Goal: Information Seeking & Learning: Check status

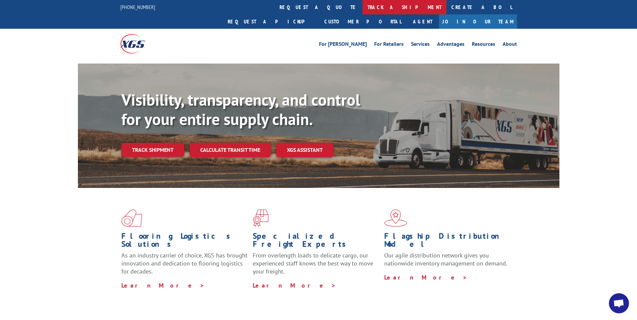
click at [362, 8] on link "track a shipment" at bounding box center [404, 7] width 84 height 14
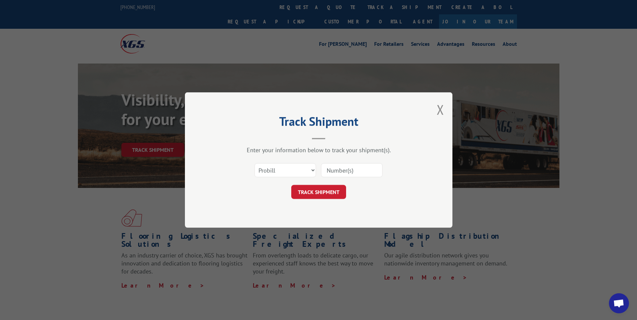
click at [334, 172] on input at bounding box center [352, 170] width 62 height 14
type input "2872079"
click at [336, 190] on button "TRACK SHIPMENT" at bounding box center [318, 192] width 55 height 14
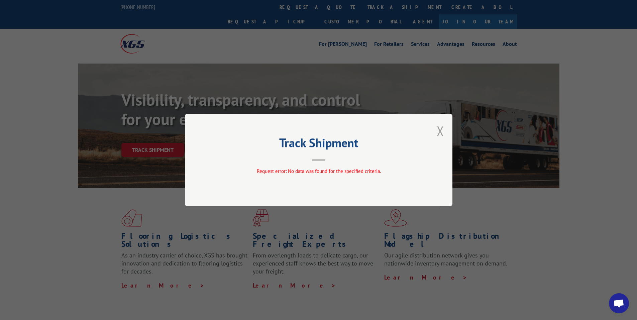
click at [439, 133] on button "Close modal" at bounding box center [440, 131] width 7 height 18
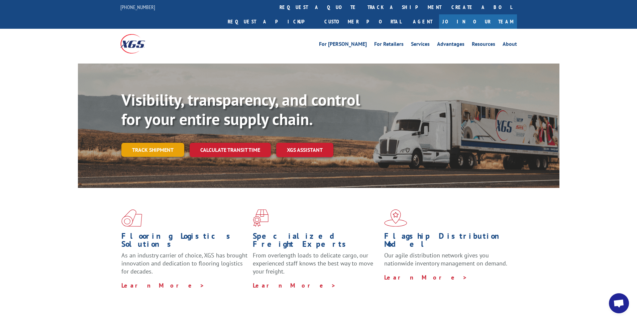
click at [162, 143] on link "Track shipment" at bounding box center [152, 150] width 63 height 14
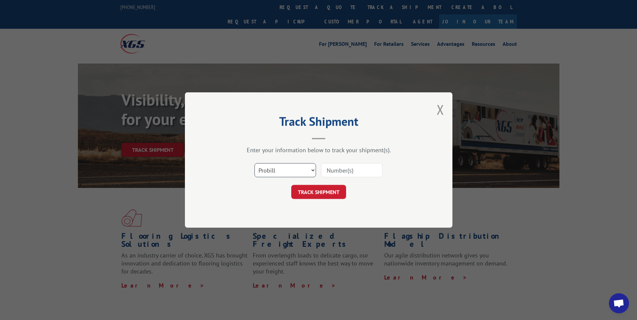
click at [313, 170] on select "Select category... Probill BOL PO" at bounding box center [285, 170] width 62 height 14
select select "bol"
click at [254, 163] on select "Select category... Probill BOL PO" at bounding box center [285, 170] width 62 height 14
click at [335, 172] on input at bounding box center [352, 170] width 62 height 14
type input "2872079"
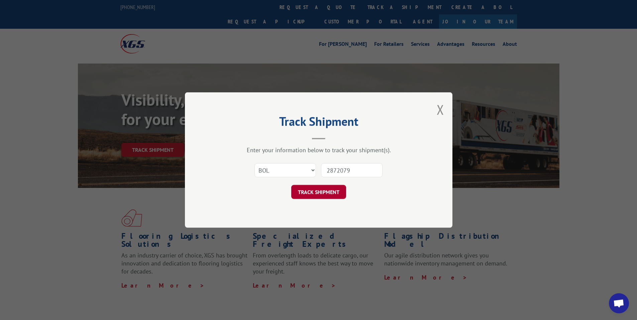
click at [305, 193] on button "TRACK SHIPMENT" at bounding box center [318, 192] width 55 height 14
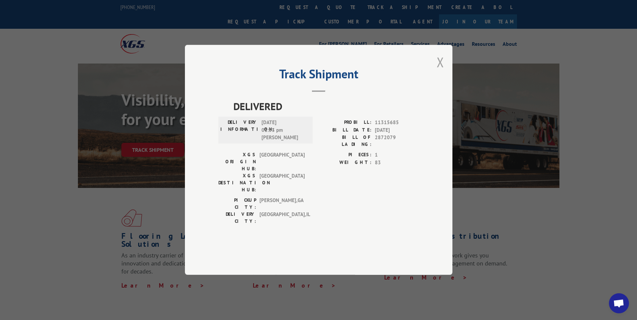
click at [439, 71] on button "Close modal" at bounding box center [440, 62] width 7 height 18
